Goal: Task Accomplishment & Management: Manage account settings

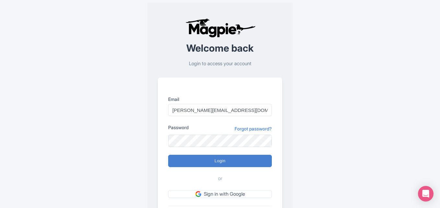
type input "[PERSON_NAME][EMAIL_ADDRESS][DOMAIN_NAME]"
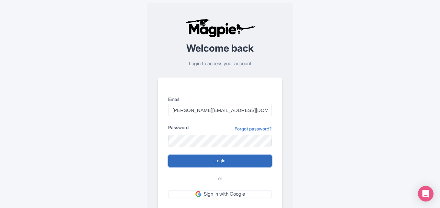
click at [195, 157] on input "Login" at bounding box center [220, 160] width 104 height 12
type input "Logging in..."
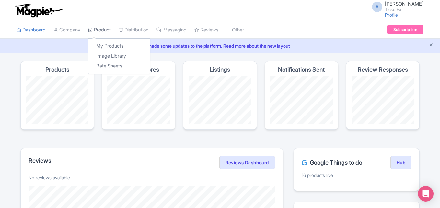
click at [103, 30] on link "Product" at bounding box center [99, 30] width 23 height 18
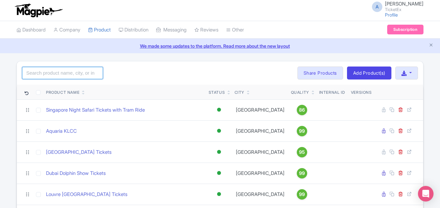
click at [91, 74] on input "search" at bounding box center [62, 73] width 81 height 12
type input "sag"
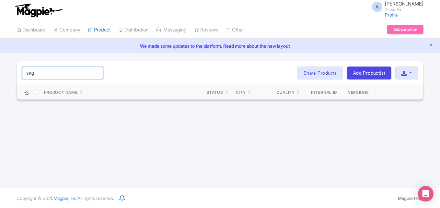
drag, startPoint x: 46, startPoint y: 74, endPoint x: 5, endPoint y: 78, distance: 42.0
click at [5, 78] on div "sag Search Bulk Actions Delete Add to Collection Share Products Add to Collecti…" at bounding box center [220, 80] width 440 height 39
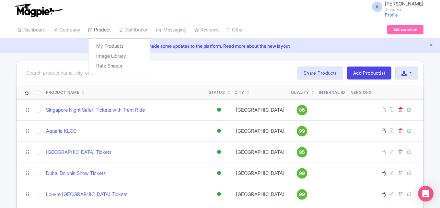
click at [105, 28] on link "Product" at bounding box center [99, 30] width 23 height 18
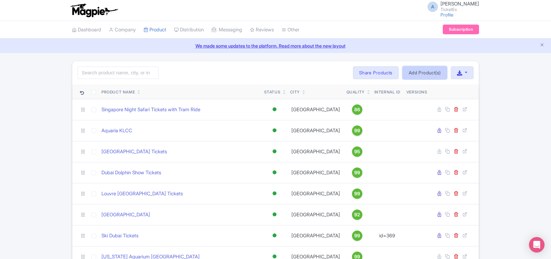
click at [432, 70] on link "Add Product(s)" at bounding box center [424, 72] width 44 height 13
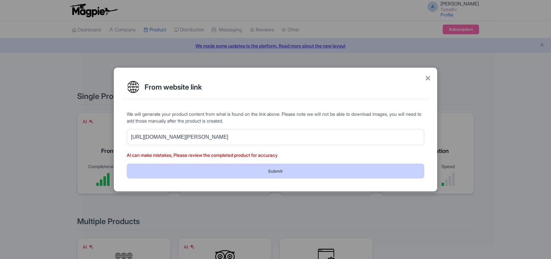
type input "[URL][DOMAIN_NAME][PERSON_NAME]"
click at [220, 174] on button "Submit" at bounding box center [275, 171] width 297 height 15
click at [220, 172] on button "Submit" at bounding box center [275, 171] width 297 height 15
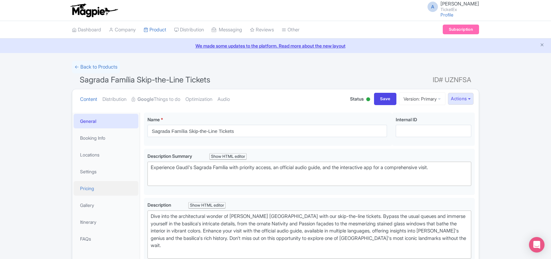
click at [93, 191] on link "Pricing" at bounding box center [106, 188] width 65 height 15
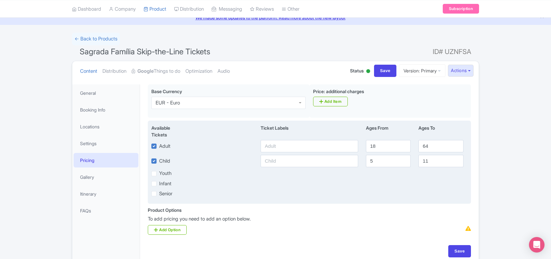
scroll to position [40, 0]
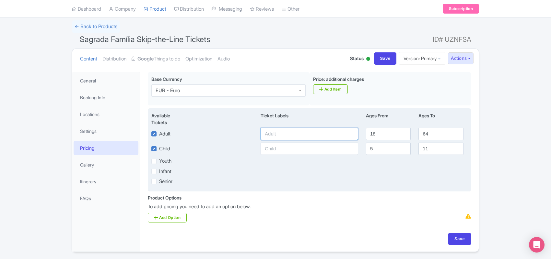
click at [273, 133] on input "text" at bounding box center [308, 134] width 97 height 12
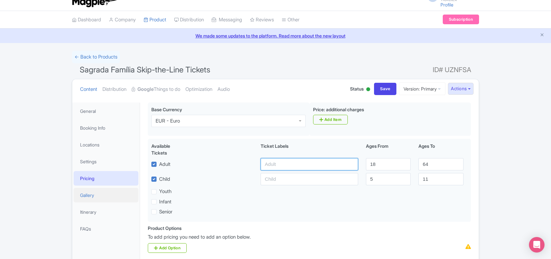
scroll to position [0, 0]
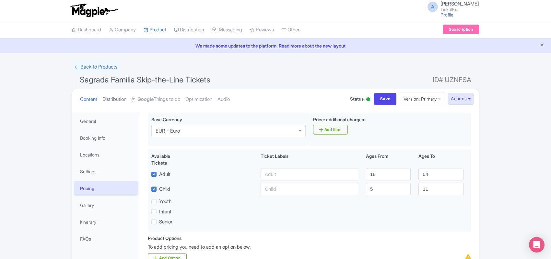
click at [115, 100] on link "Distribution" at bounding box center [114, 99] width 24 height 20
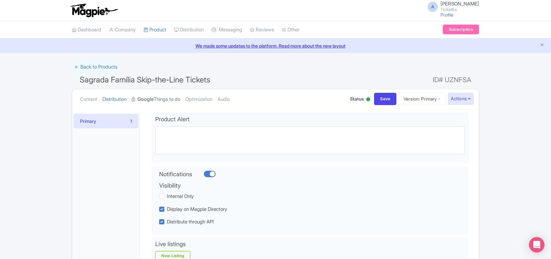
click at [154, 100] on strong "Google" at bounding box center [145, 99] width 16 height 7
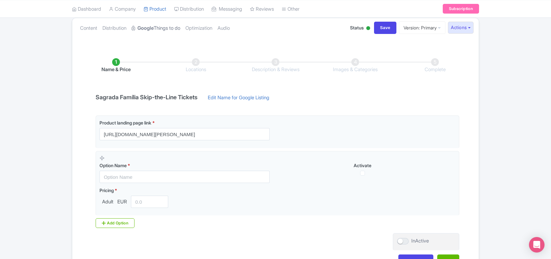
scroll to position [81, 0]
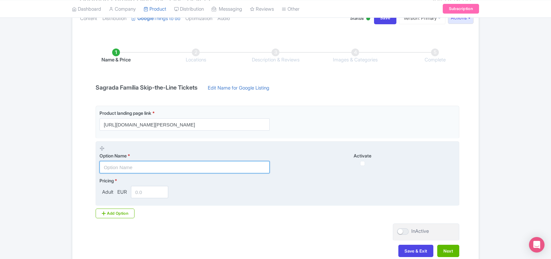
click at [122, 167] on input "text" at bounding box center [184, 167] width 170 height 12
type input "Sagrada Familia Admission Ticket"
click at [142, 192] on input "number" at bounding box center [149, 192] width 37 height 12
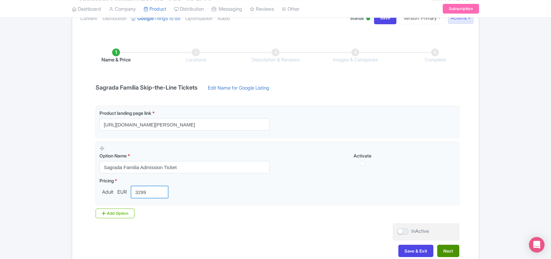
type input "3299"
click at [446, 251] on button "Next" at bounding box center [448, 251] width 22 height 12
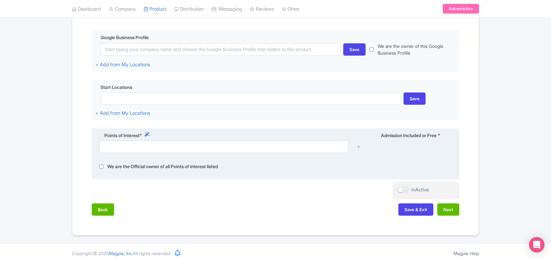
scroll to position [153, 0]
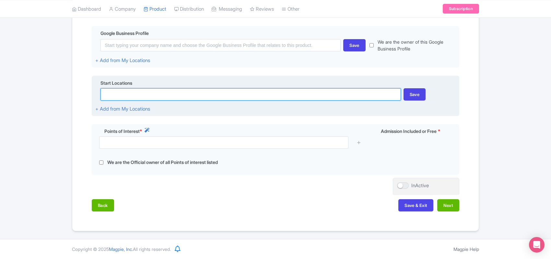
click at [127, 96] on input at bounding box center [250, 94] width 300 height 12
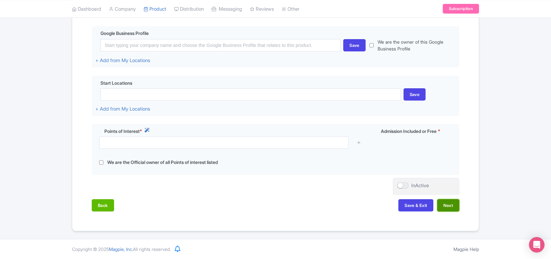
click at [447, 203] on button "Next" at bounding box center [448, 205] width 22 height 12
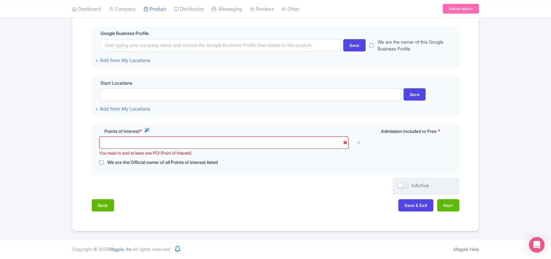
click at [435, 191] on div "InActive" at bounding box center [426, 186] width 66 height 17
click at [450, 203] on button "Next" at bounding box center [448, 205] width 22 height 12
click at [413, 204] on button "Save & Exit" at bounding box center [415, 205] width 35 height 12
click at [420, 205] on button "Save & Exit" at bounding box center [415, 205] width 35 height 12
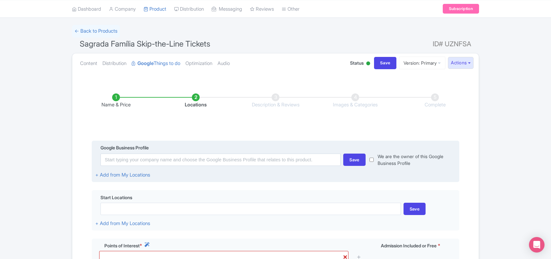
scroll to position [0, 0]
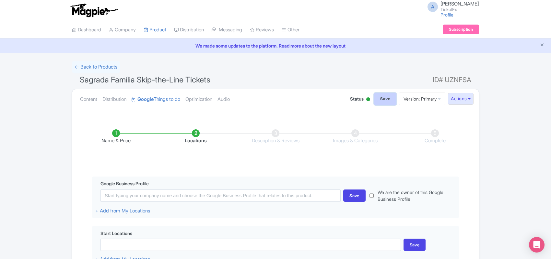
click at [376, 97] on input "Save" at bounding box center [385, 99] width 23 height 12
type input "Saving..."
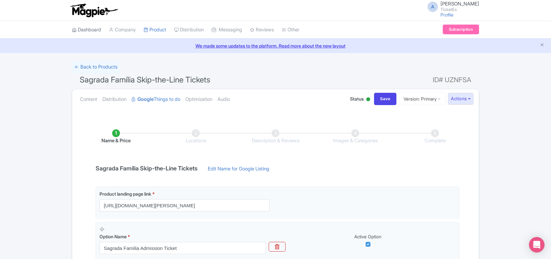
click at [80, 29] on link "Dashboard" at bounding box center [86, 30] width 29 height 18
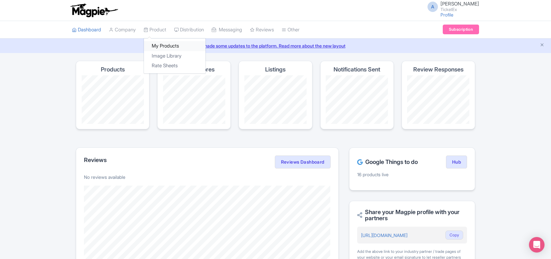
click at [165, 44] on link "My Products" at bounding box center [175, 46] width 62 height 10
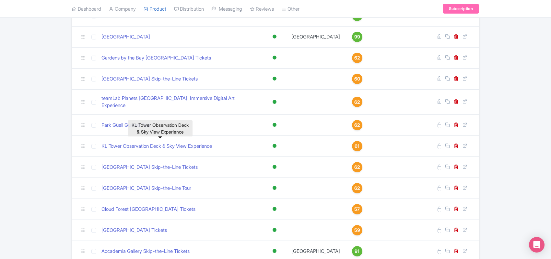
scroll to position [647, 0]
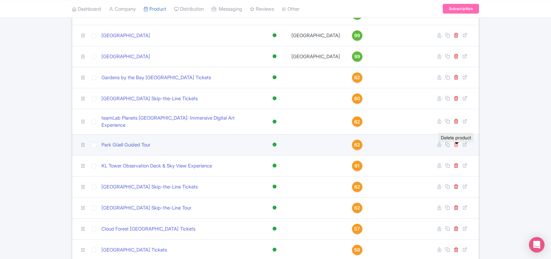
click at [457, 147] on icon at bounding box center [455, 144] width 5 height 5
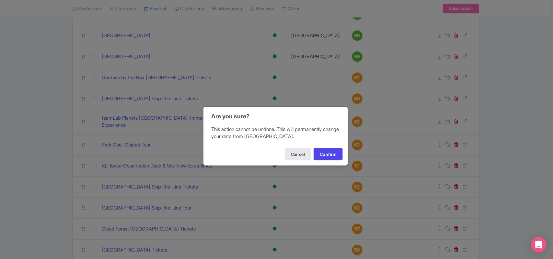
drag, startPoint x: 506, startPoint y: 174, endPoint x: 503, endPoint y: 170, distance: 4.1
click at [506, 173] on div "Are you sure? This action cannot be undone. This will permanently change your d…" at bounding box center [276, 129] width 553 height 259
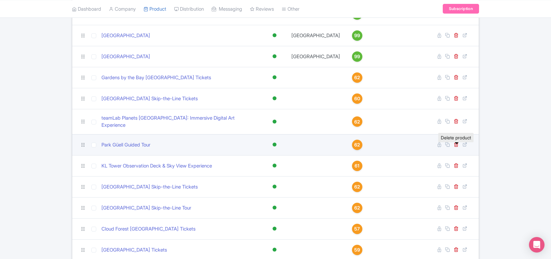
scroll to position [687, 0]
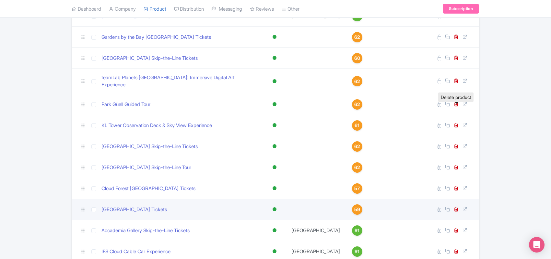
click at [354, 213] on span "59" at bounding box center [357, 209] width 6 height 7
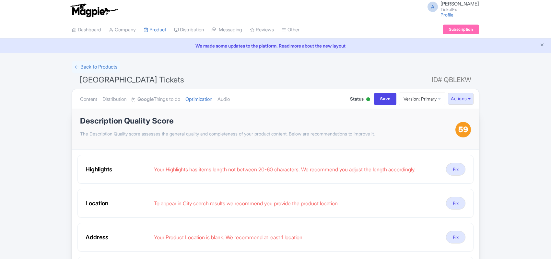
scroll to position [81, 0]
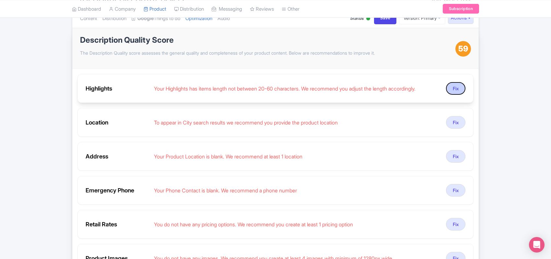
click at [457, 91] on button "Fix" at bounding box center [455, 88] width 19 height 13
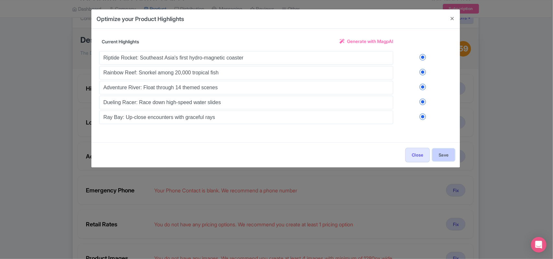
click at [444, 156] on button "Save" at bounding box center [443, 155] width 22 height 12
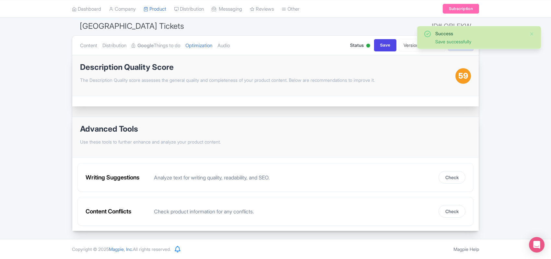
scroll to position [55, 0]
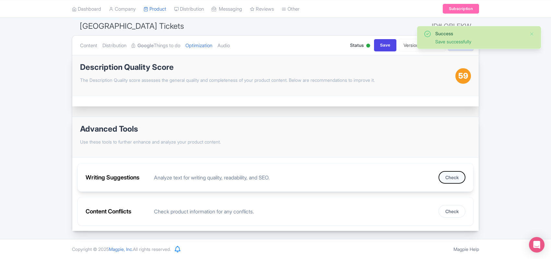
click at [452, 176] on button "Check" at bounding box center [451, 177] width 27 height 13
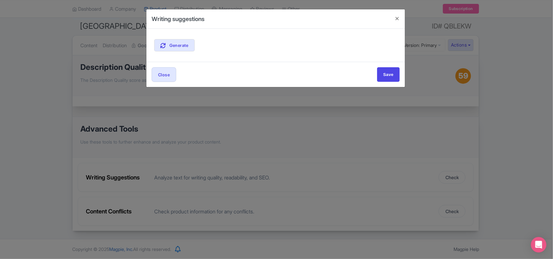
click at [200, 184] on div "Writing suggestions Generate Close Save" at bounding box center [276, 129] width 553 height 259
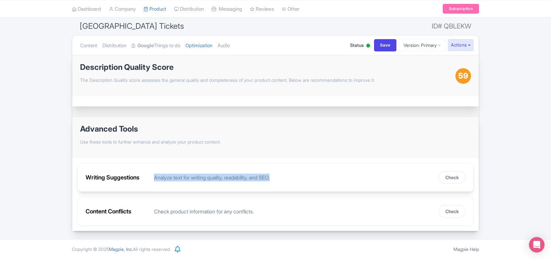
drag, startPoint x: 285, startPoint y: 177, endPoint x: 155, endPoint y: 177, distance: 129.9
click at [155, 177] on div "Analyze text for writing quality, readability, and SEO." at bounding box center [293, 178] width 279 height 8
copy div "Analyze text for writing quality, readability, and SEO."
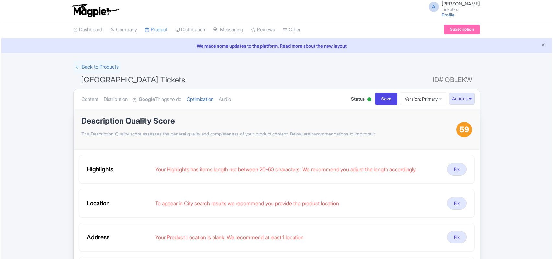
scroll to position [55, 0]
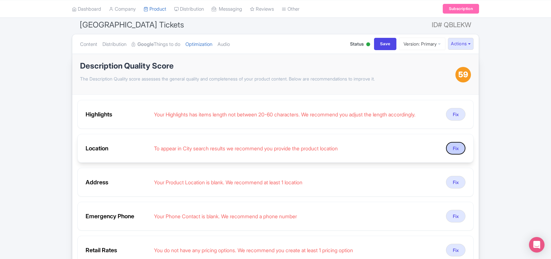
click at [454, 151] on button "Fix" at bounding box center [455, 148] width 19 height 13
